Goal: Information Seeking & Learning: Learn about a topic

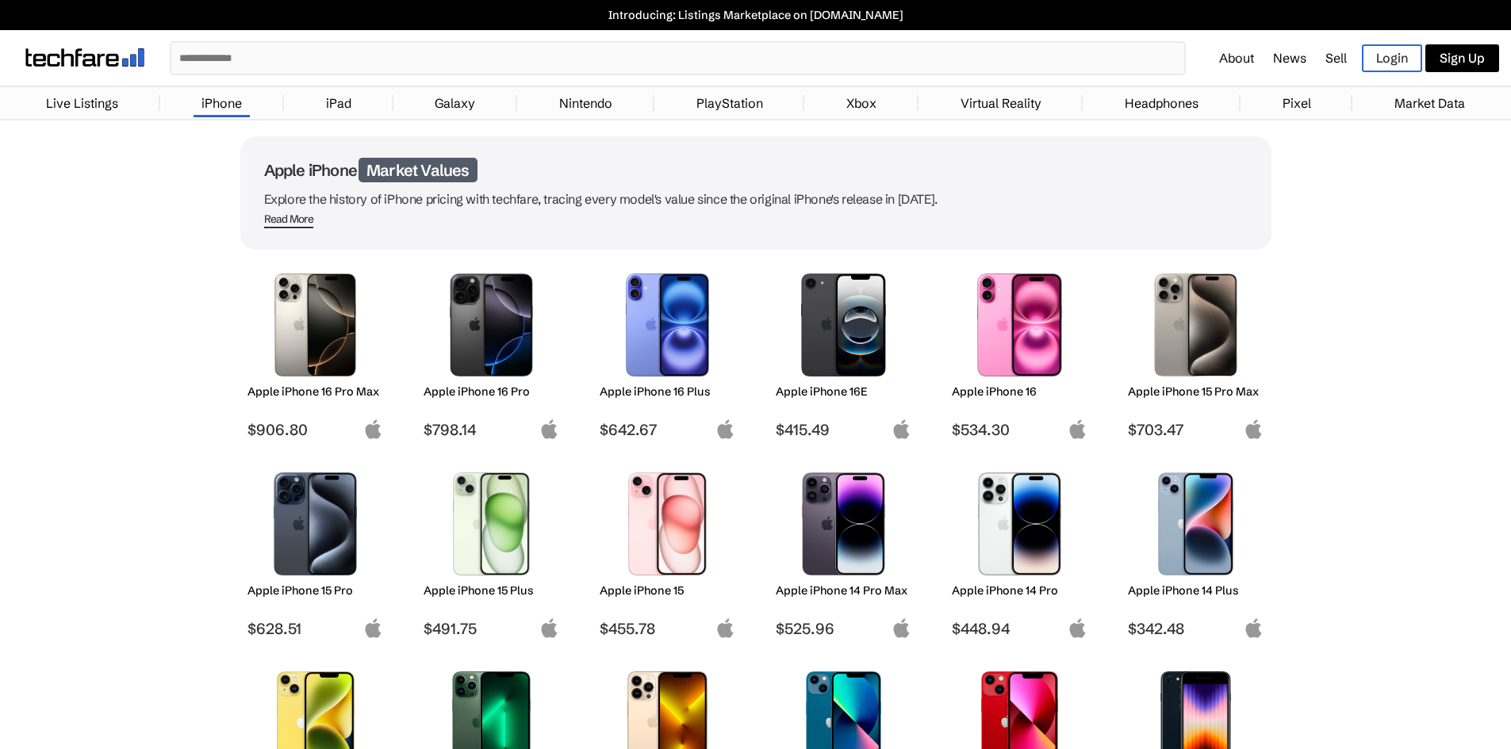
drag, startPoint x: 1374, startPoint y: 376, endPoint x: 1382, endPoint y: 379, distance: 8.5
click at [499, 52] on input "text" at bounding box center [677, 58] width 1013 height 31
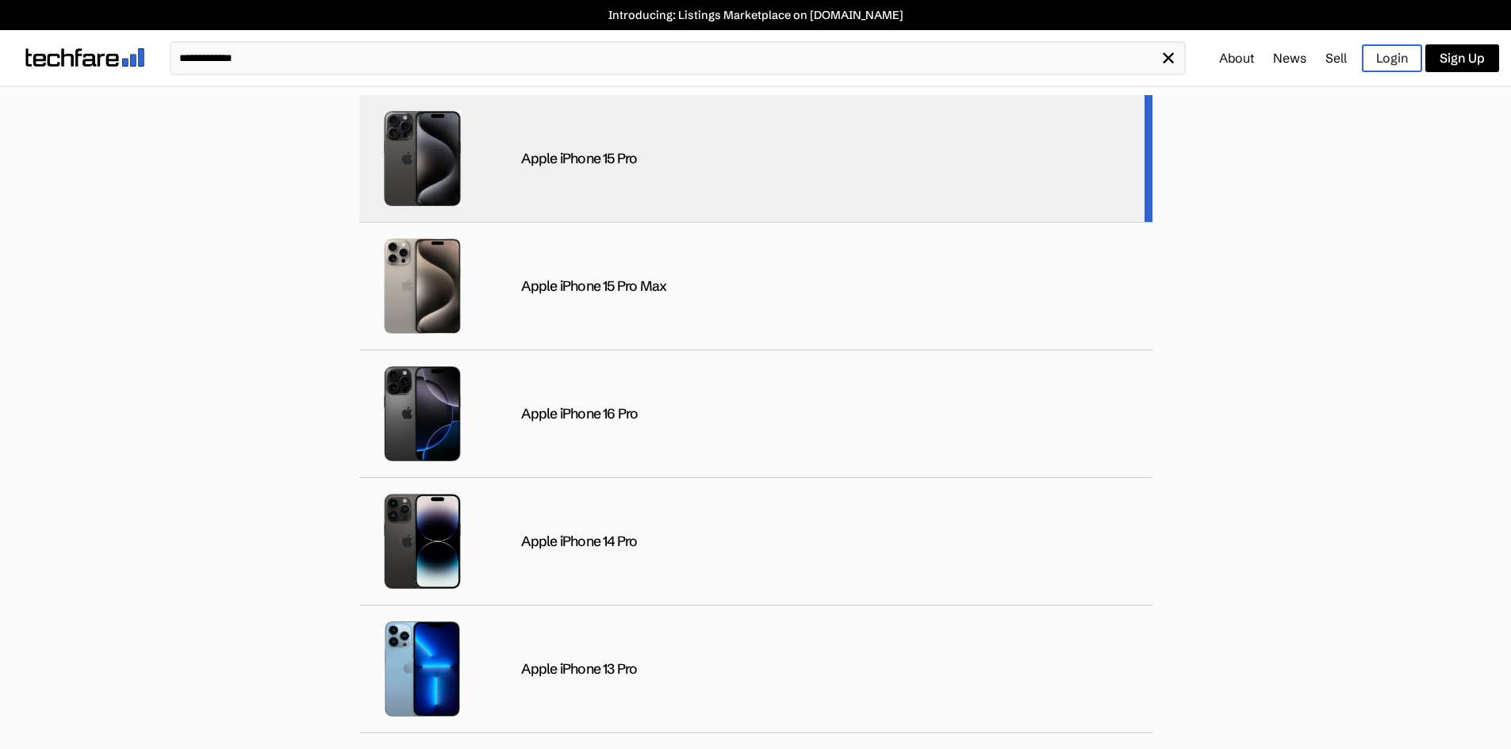
type input "**********"
click at [567, 162] on div "Apple iPhone 15 Pro" at bounding box center [579, 159] width 117 height 18
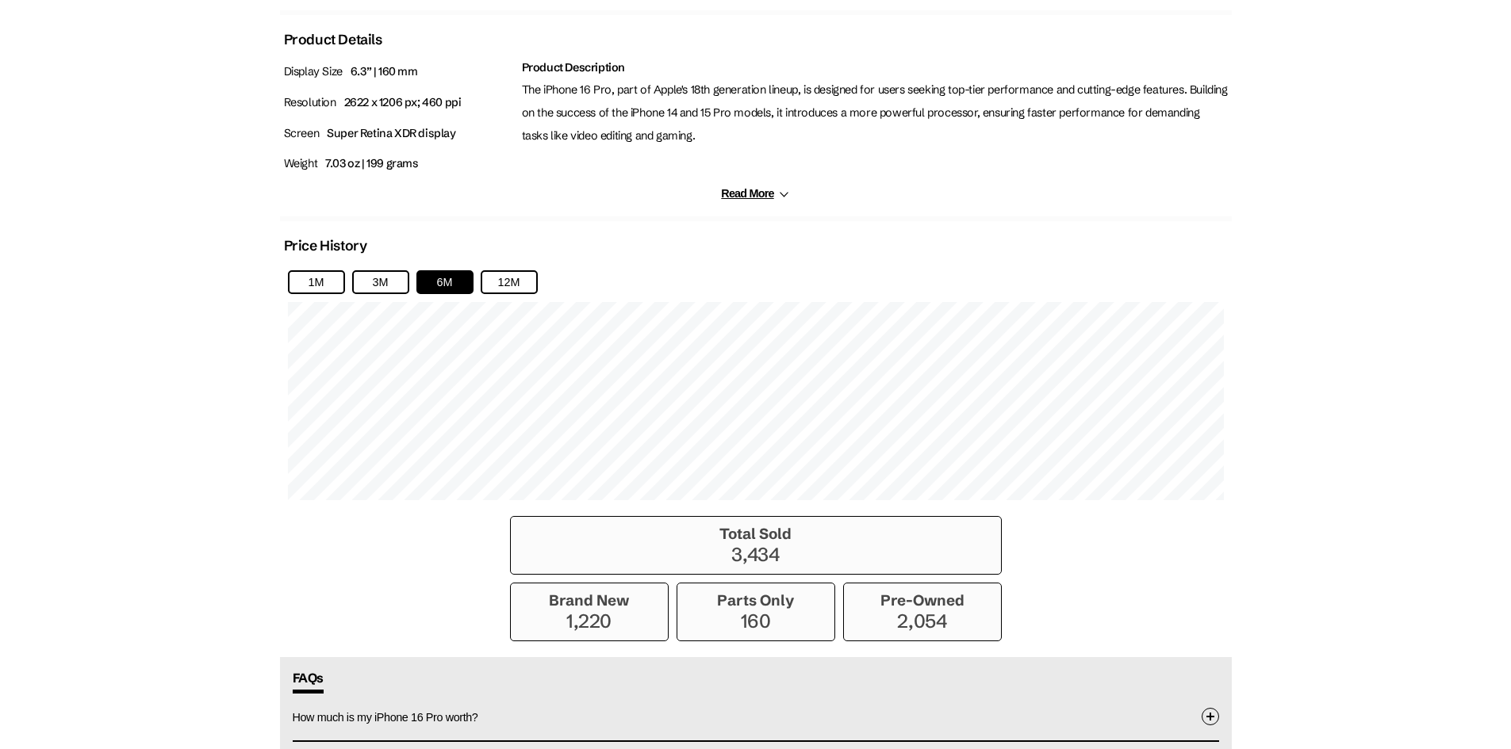
scroll to position [793, 0]
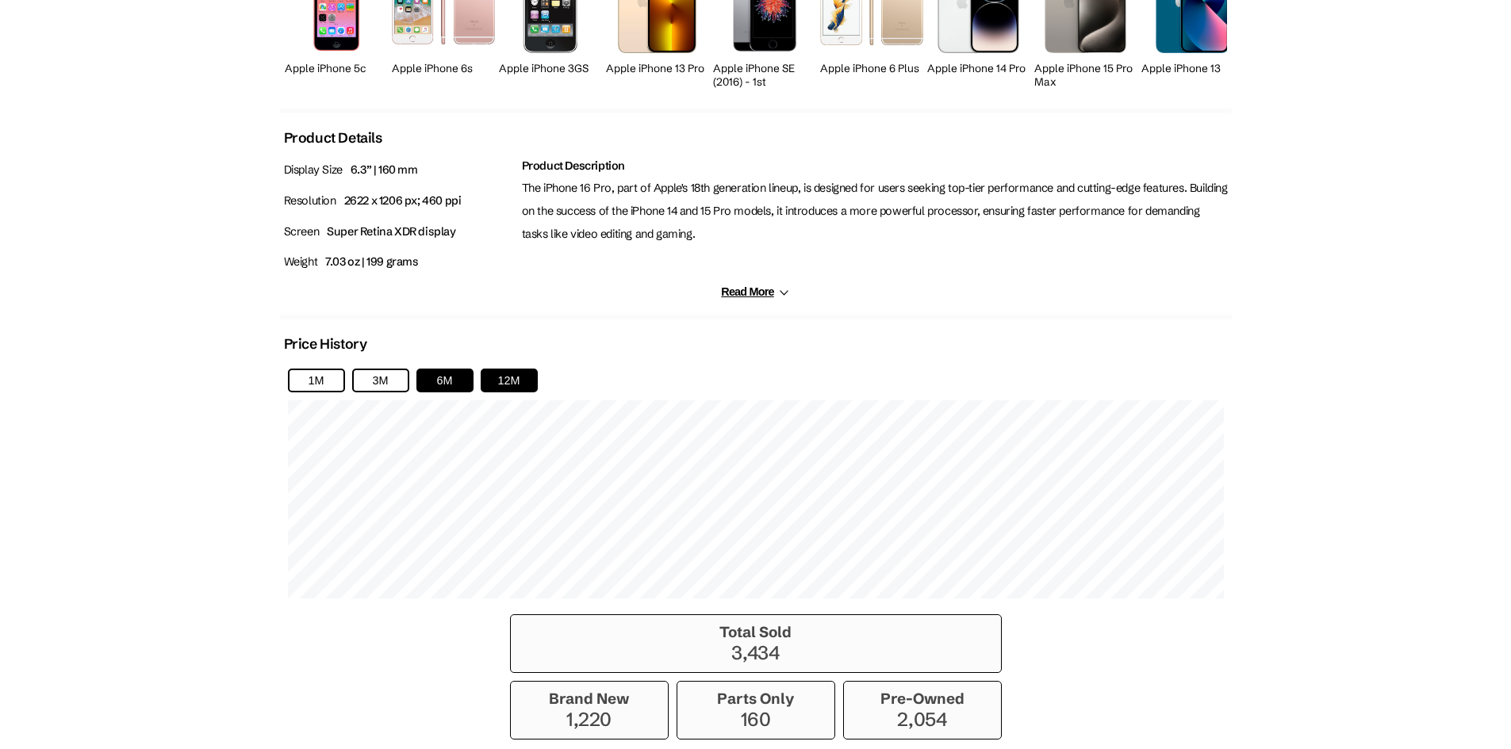
click at [493, 379] on button "12M" at bounding box center [509, 381] width 57 height 24
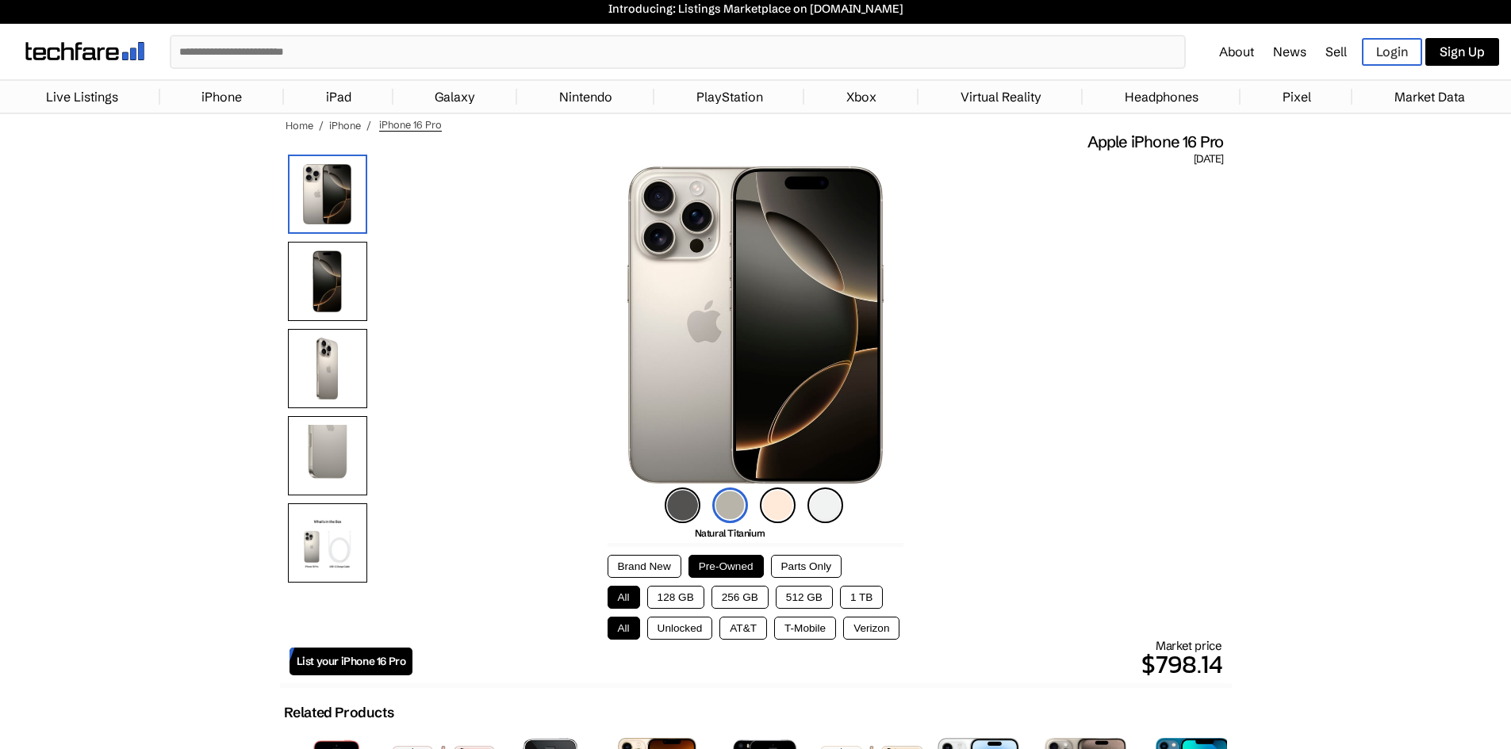
scroll to position [0, 0]
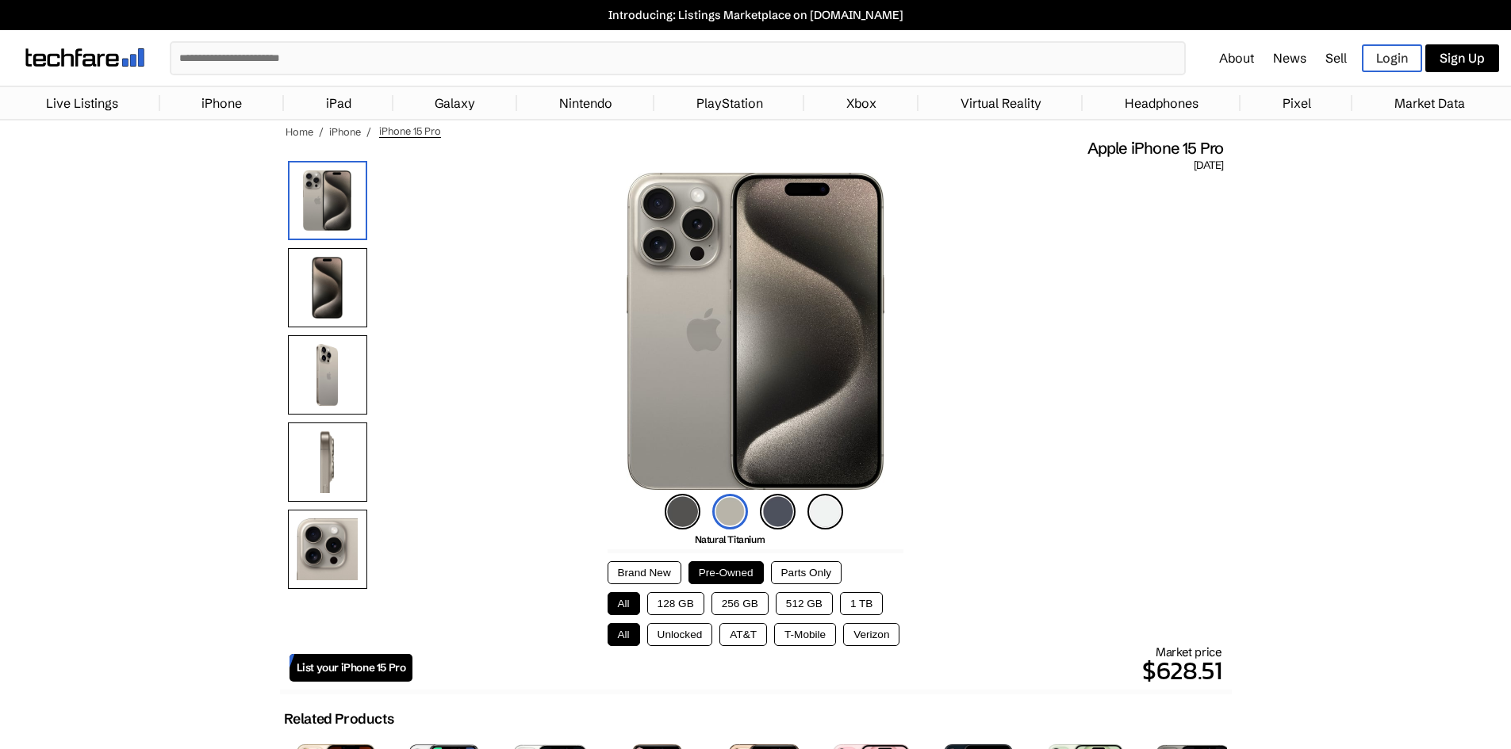
drag, startPoint x: 1259, startPoint y: 352, endPoint x: 1289, endPoint y: 366, distance: 33.3
drag, startPoint x: 1289, startPoint y: 366, endPoint x: 1216, endPoint y: 412, distance: 85.8
drag, startPoint x: 1217, startPoint y: 412, endPoint x: 1228, endPoint y: 486, distance: 75.3
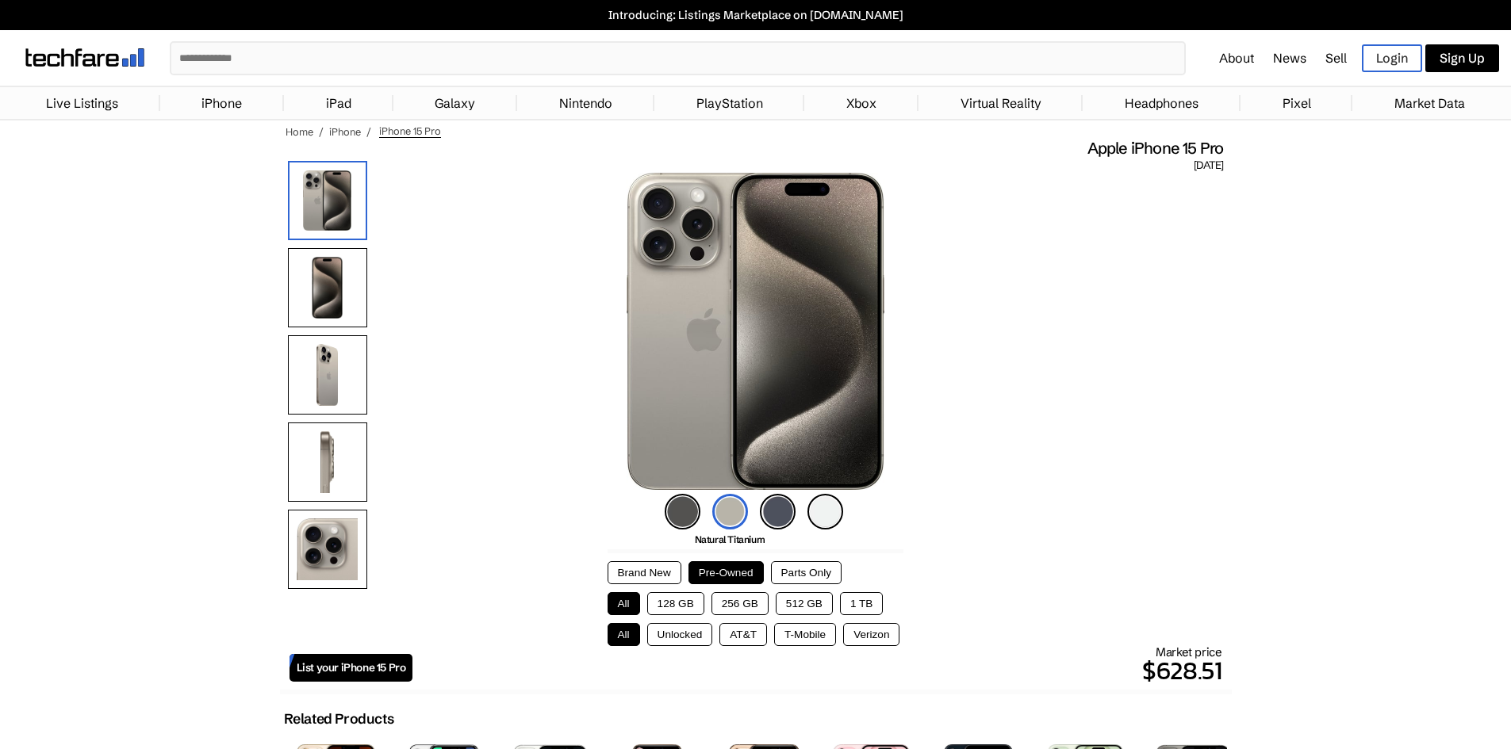
drag, startPoint x: 1265, startPoint y: 362, endPoint x: 1254, endPoint y: 365, distance: 11.4
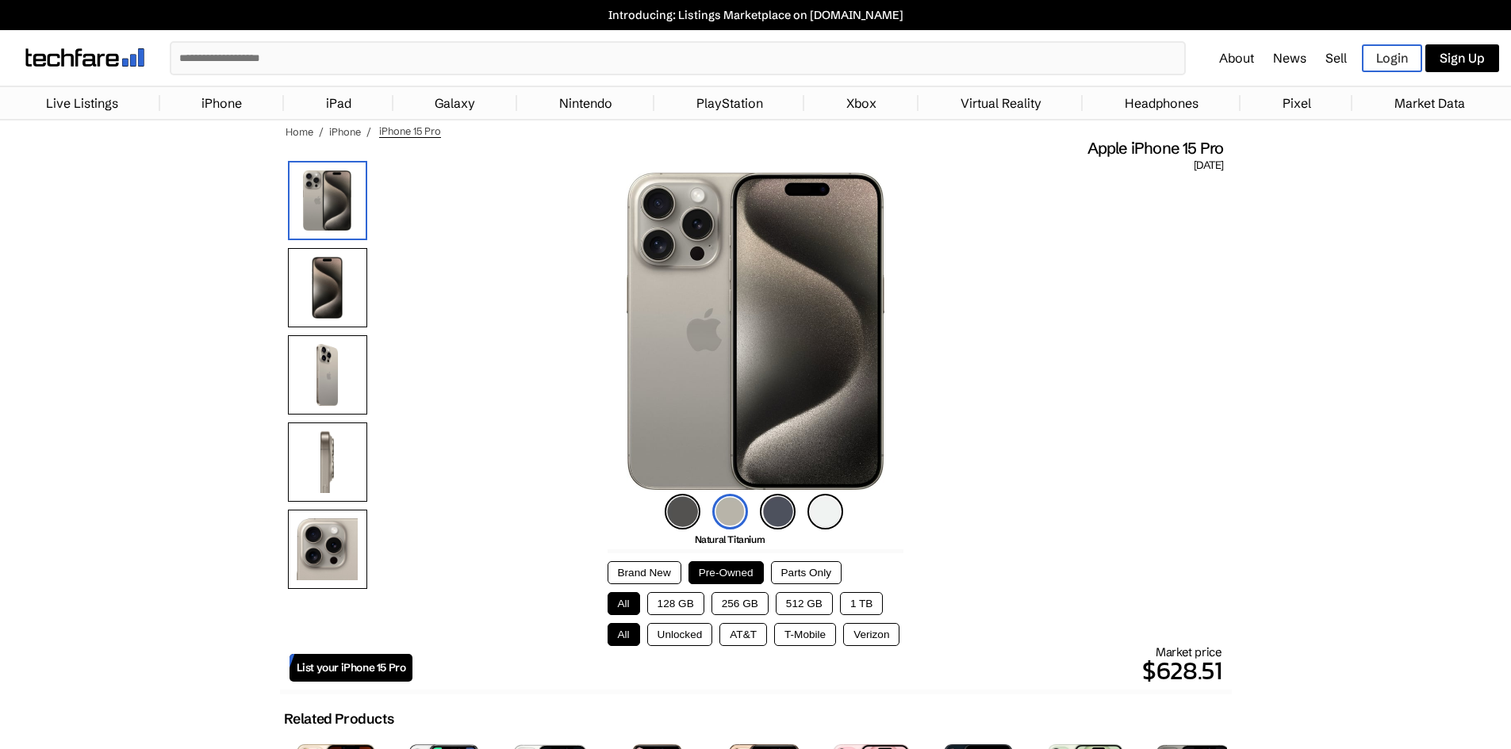
drag, startPoint x: 1254, startPoint y: 365, endPoint x: 1209, endPoint y: 436, distance: 84.1
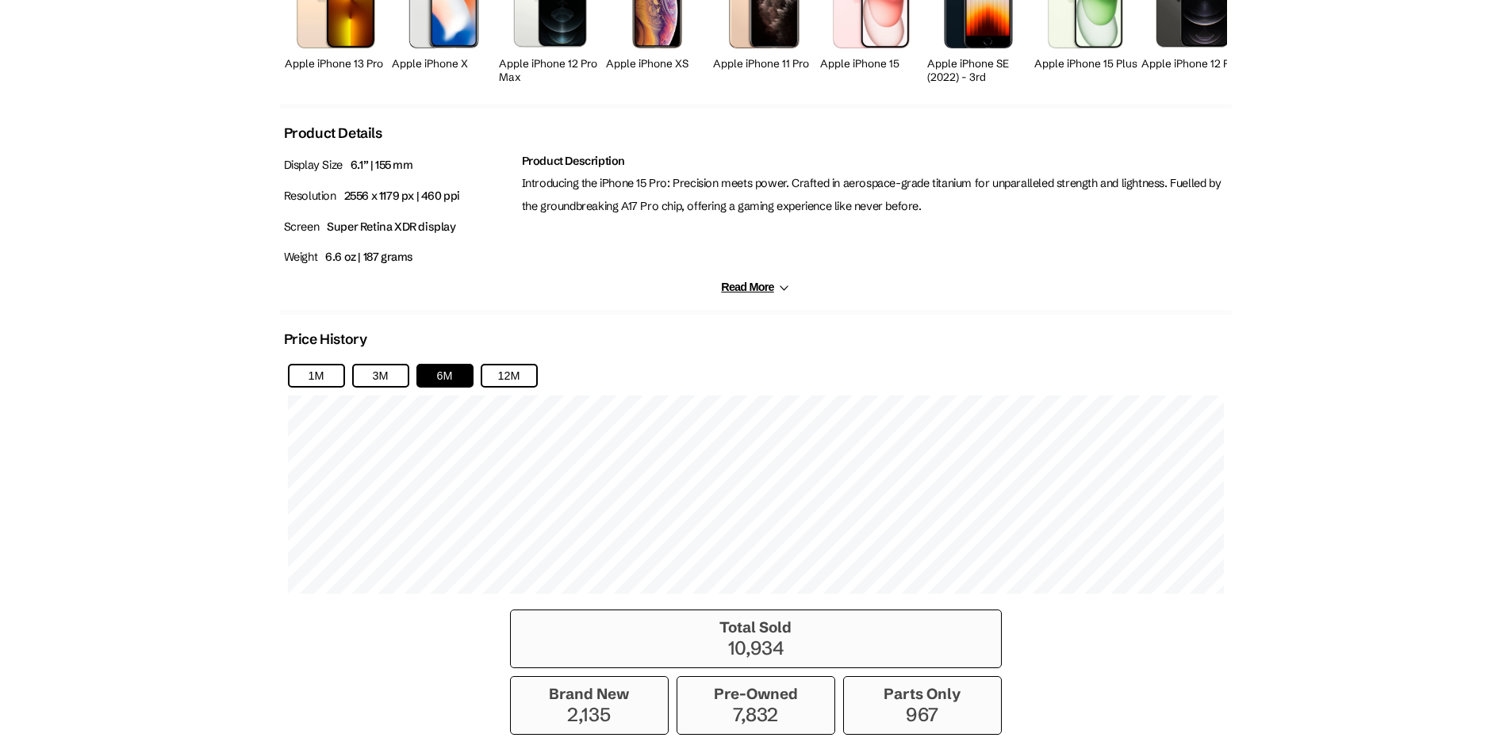
scroll to position [872, 0]
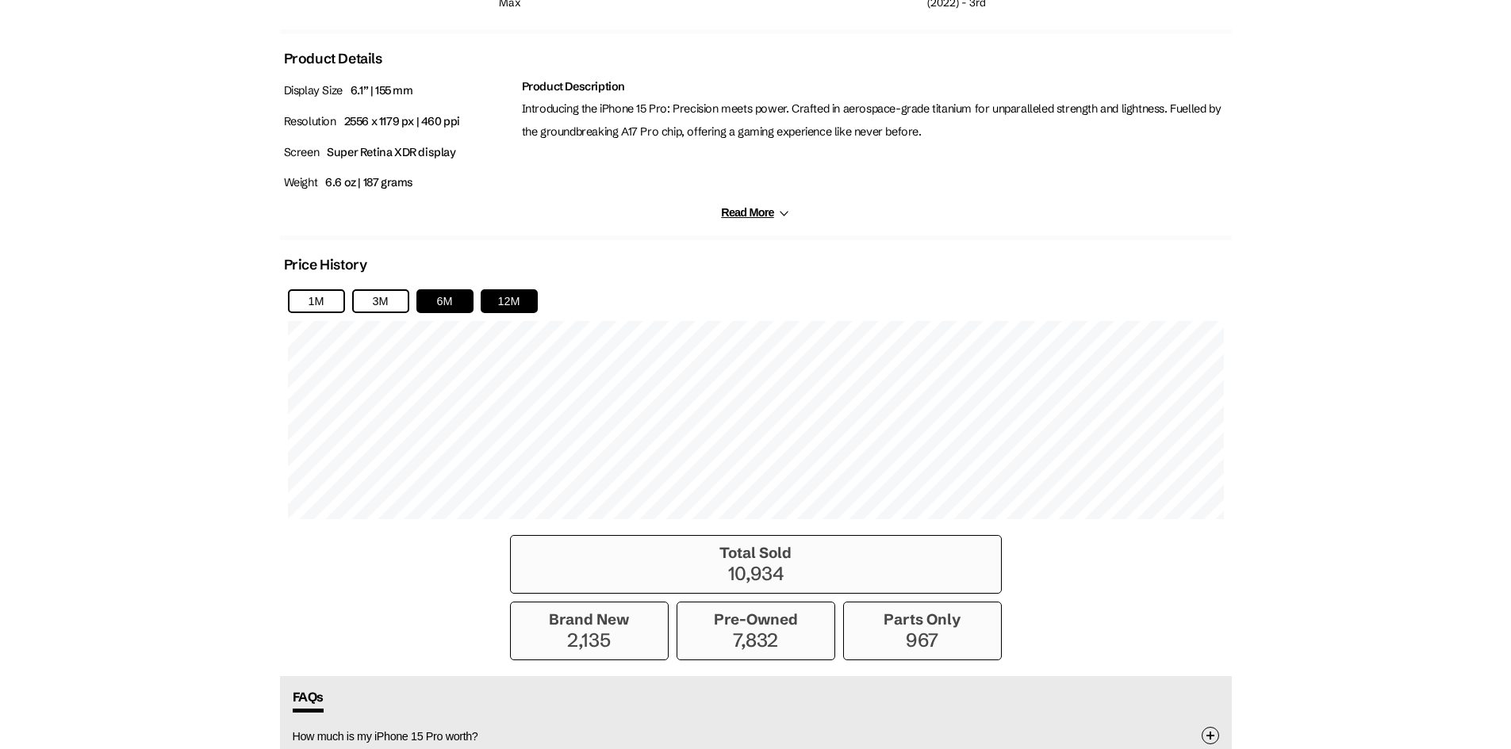
click at [507, 297] on button "12M" at bounding box center [509, 301] width 57 height 24
